Goal: Transaction & Acquisition: Purchase product/service

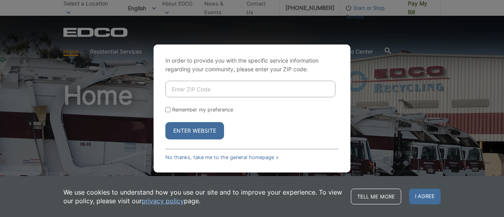
click at [212, 92] on input "Enter ZIP Code" at bounding box center [250, 89] width 170 height 17
type input "91977"
click at [200, 126] on button "Enter Website" at bounding box center [194, 130] width 59 height 17
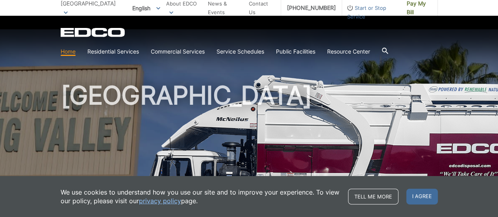
click at [321, 28] on div "EDCO Logo" at bounding box center [249, 32] width 377 height 9
click at [141, 9] on div "English English Spanish Korean Arabic" at bounding box center [146, 8] width 40 height 13
click at [68, 54] on link "Home" at bounding box center [68, 51] width 15 height 9
click at [427, 198] on span "I agree" at bounding box center [422, 197] width 32 height 16
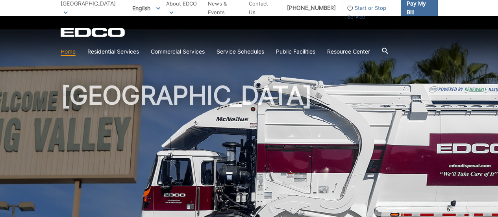
click at [417, 11] on span "Pay My Bill" at bounding box center [419, 7] width 25 height 17
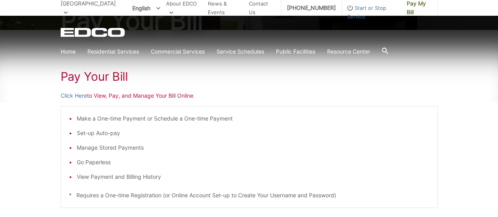
scroll to position [106, 0]
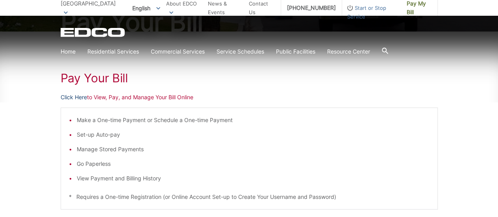
click at [76, 96] on link "Click Here" at bounding box center [74, 97] width 26 height 9
